Goal: Navigation & Orientation: Find specific page/section

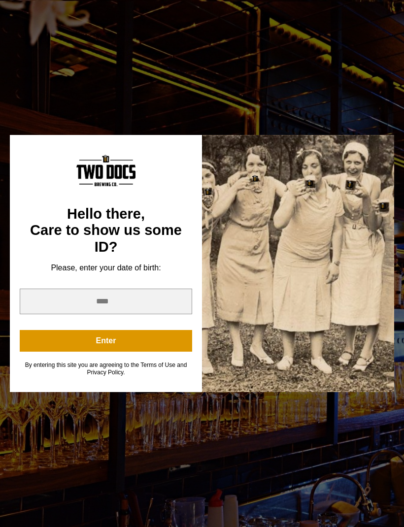
scroll to position [176, 0]
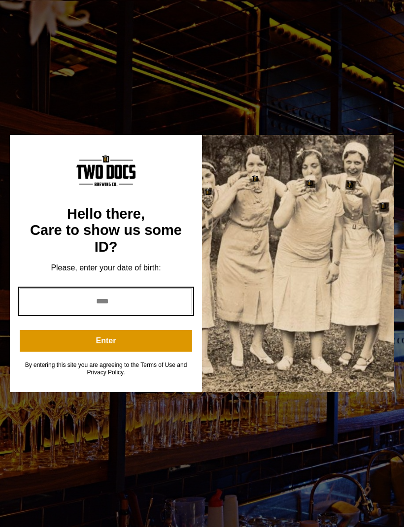
click at [144, 314] on input "year" at bounding box center [106, 302] width 172 height 26
type input "****"
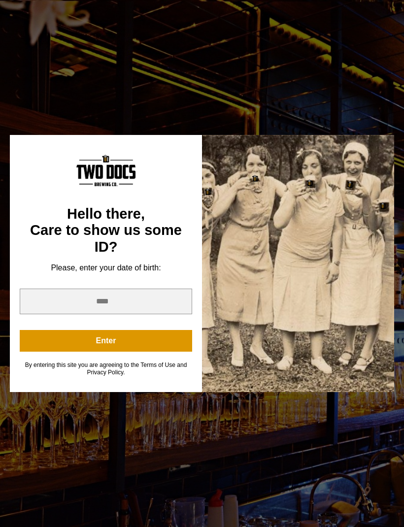
click at [155, 352] on button "Enter" at bounding box center [106, 341] width 172 height 22
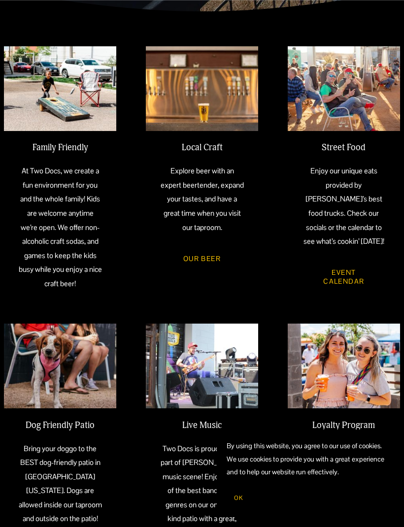
scroll to position [337, 0]
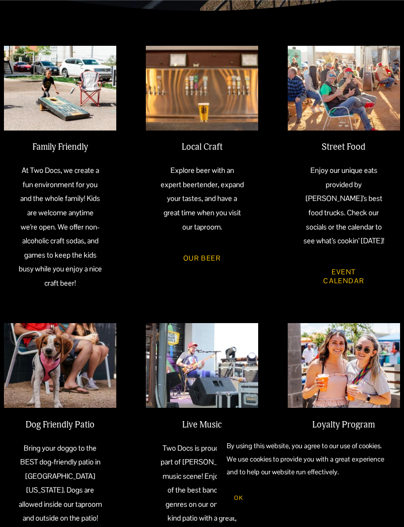
click at [241, 502] on span "OK" at bounding box center [238, 498] width 9 height 8
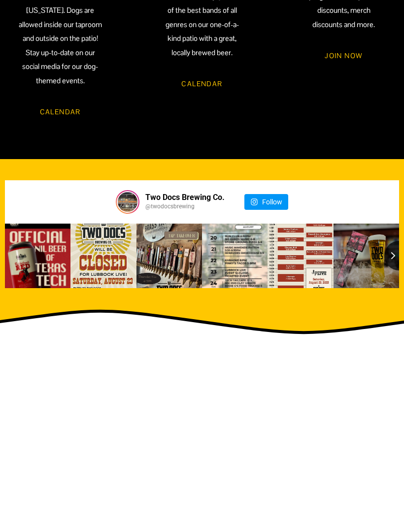
scroll to position [817, 0]
click at [44, 260] on div "35" at bounding box center [43, 255] width 7 height 9
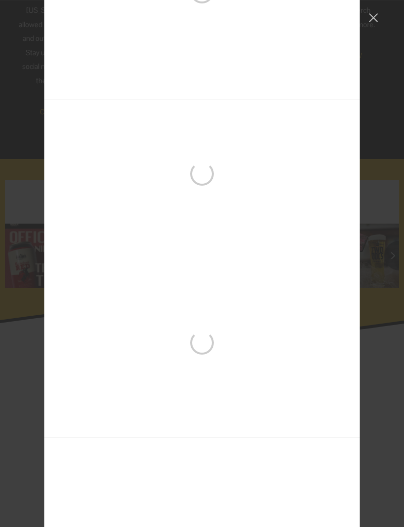
scroll to position [6029, 0]
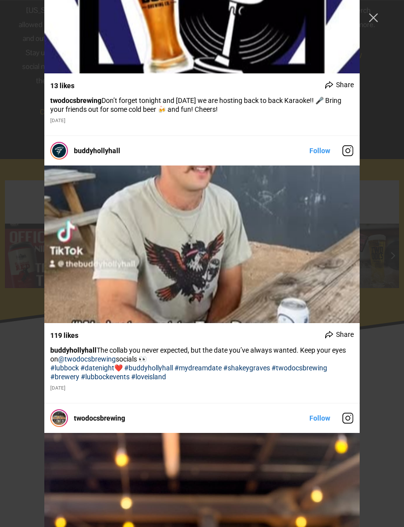
click at [376, 25] on button "Close Instagram Feed Popup" at bounding box center [374, 18] width 16 height 16
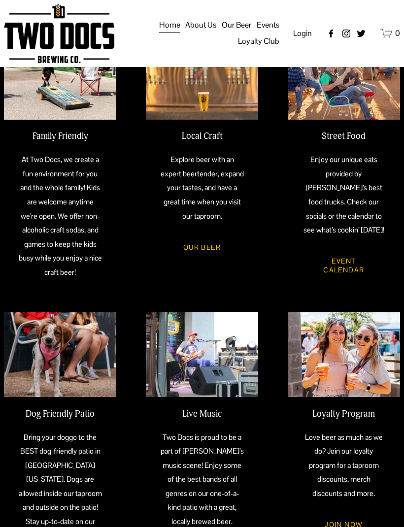
scroll to position [347, 0]
click at [211, 261] on link "Our Beer" at bounding box center [202, 248] width 65 height 26
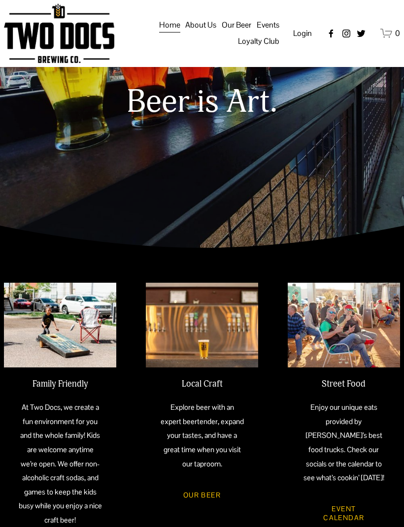
scroll to position [0, 0]
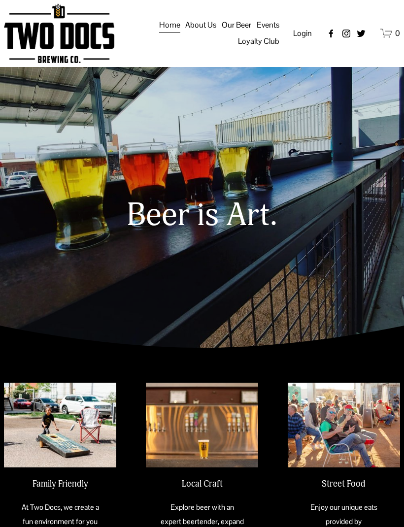
click at [0, 0] on img at bounding box center [0, 0] width 0 height 0
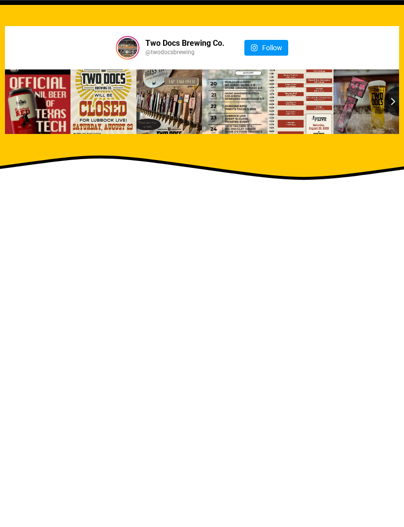
scroll to position [1164, 0]
